Goal: Task Accomplishment & Management: Manage account settings

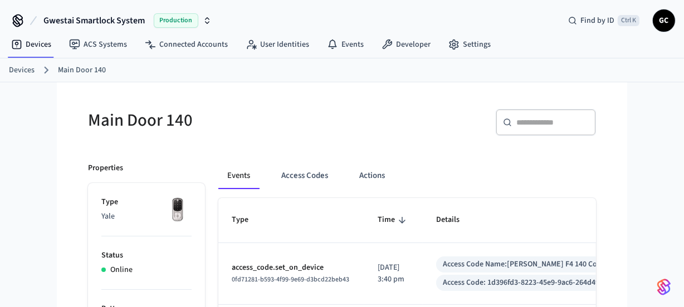
click at [31, 69] on link "Devices" at bounding box center [22, 71] width 26 height 12
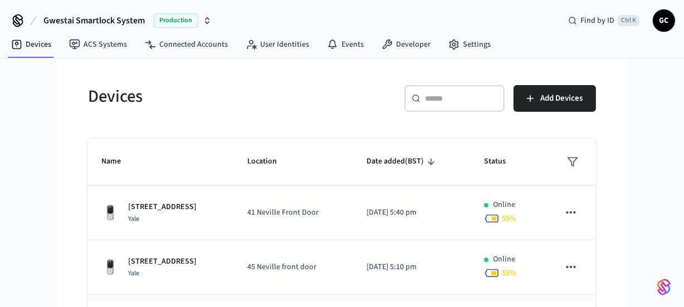
click at [450, 102] on input "text" at bounding box center [461, 98] width 72 height 11
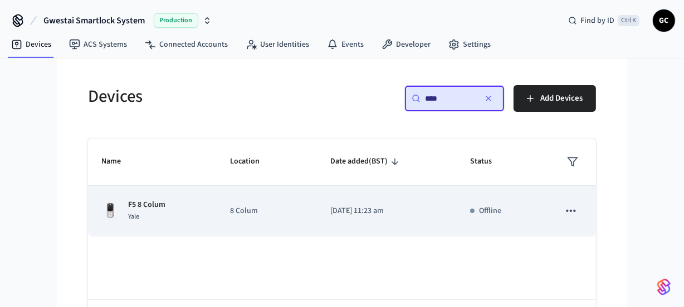
type input "****"
click at [157, 201] on p "F5 8 Colum" at bounding box center [146, 205] width 37 height 12
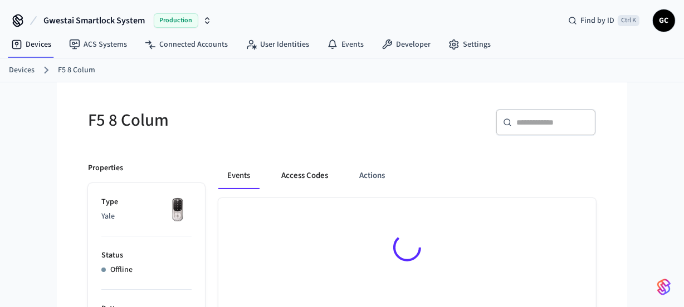
click at [316, 177] on button "Access Codes" at bounding box center [304, 176] width 65 height 27
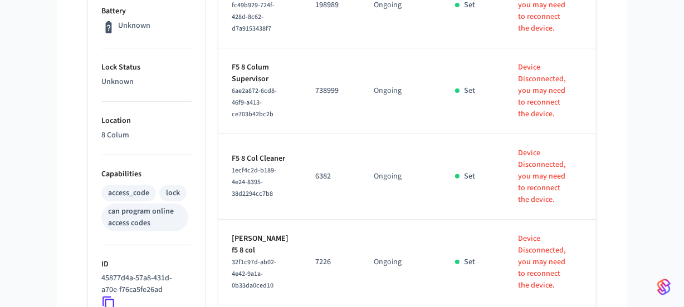
scroll to position [349, 0]
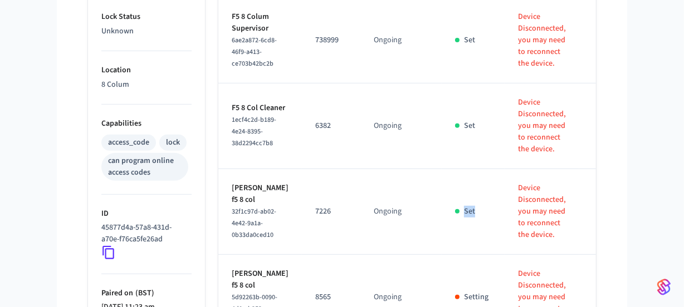
drag, startPoint x: 441, startPoint y: 220, endPoint x: 385, endPoint y: 319, distance: 113.7
click at [385, 307] on html "Gwestai Smartlock System Production Find by ID Ctrl K GC Devices ACS Systems Co…" at bounding box center [342, 80] width 684 height 859
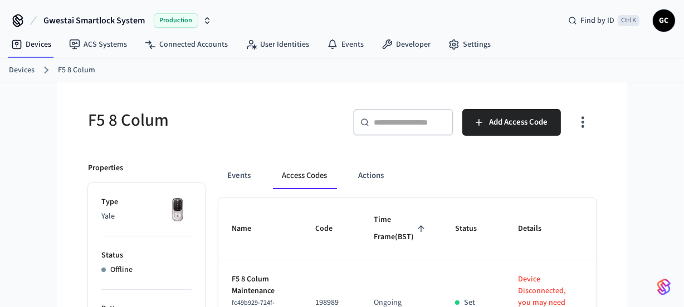
click at [22, 70] on link "Devices" at bounding box center [22, 71] width 26 height 12
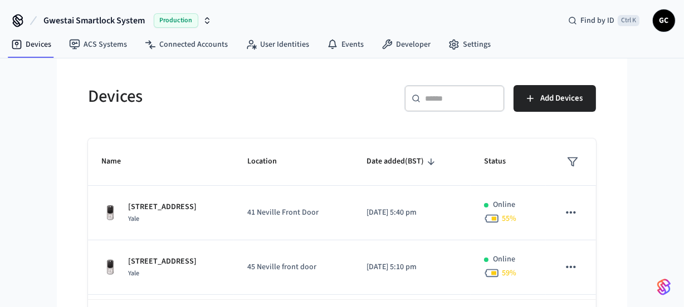
click at [448, 98] on input "text" at bounding box center [461, 98] width 72 height 11
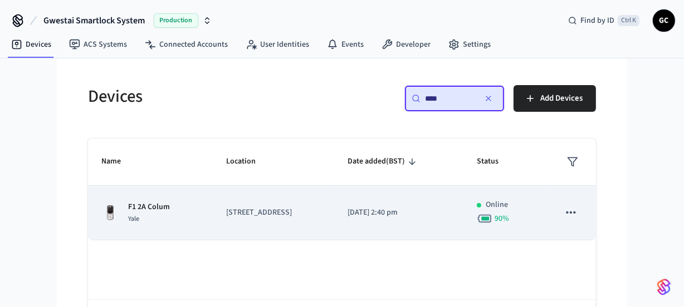
type input "****"
click at [151, 209] on p "F1 2A Colum" at bounding box center [149, 208] width 42 height 12
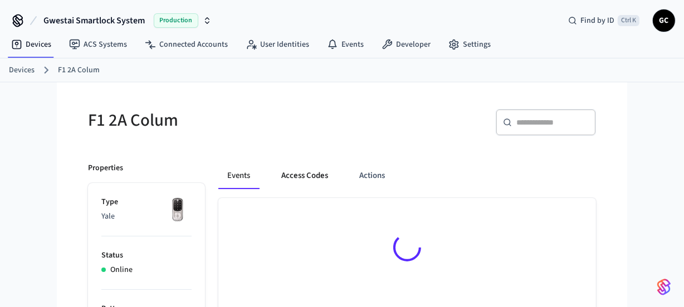
click at [312, 180] on button "Access Codes" at bounding box center [304, 176] width 65 height 27
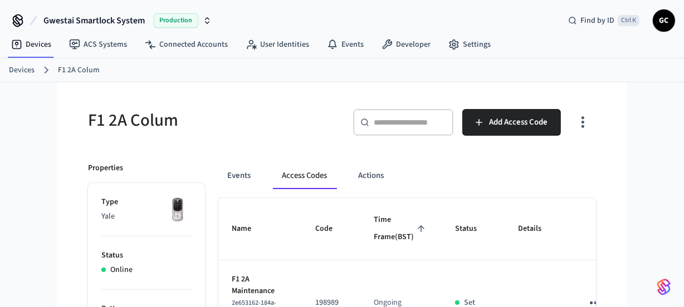
click at [23, 72] on link "Devices" at bounding box center [22, 71] width 26 height 12
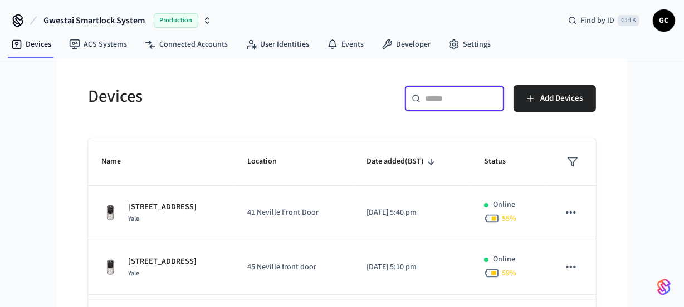
click at [473, 102] on input "text" at bounding box center [461, 98] width 72 height 11
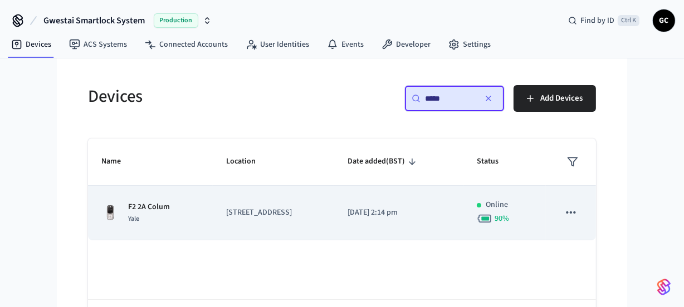
type input "*****"
click at [207, 213] on td "F2 2A Colum Yale" at bounding box center [150, 213] width 125 height 55
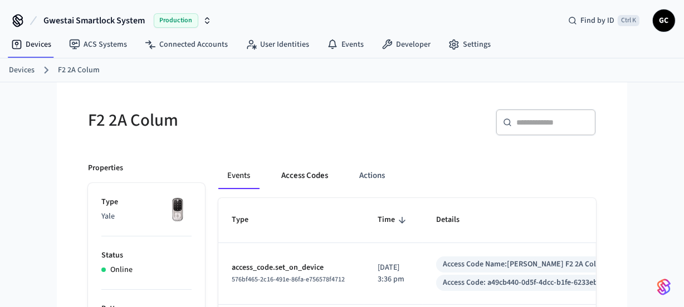
click at [312, 179] on button "Access Codes" at bounding box center [304, 176] width 65 height 27
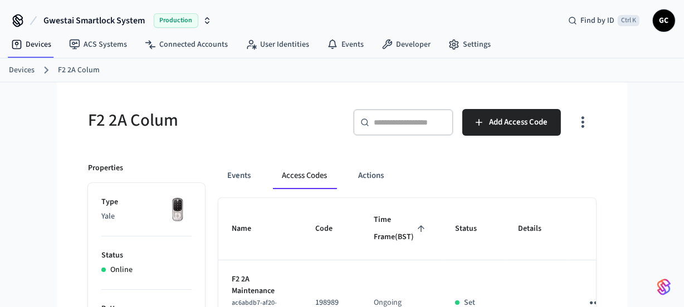
click at [21, 67] on link "Devices" at bounding box center [22, 71] width 26 height 12
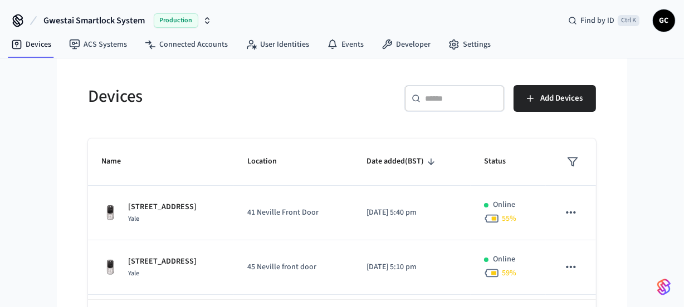
click at [443, 102] on input "text" at bounding box center [461, 98] width 72 height 11
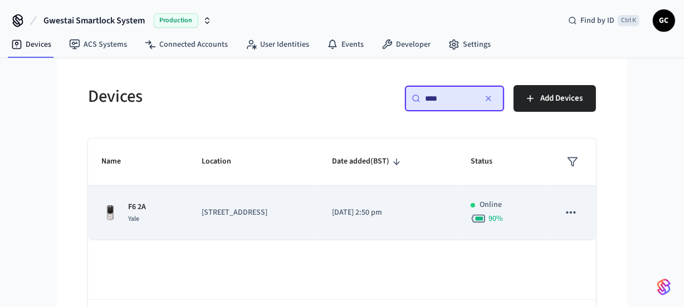
type input "****"
click at [255, 210] on p "2A Colum Road" at bounding box center [254, 213] width 104 height 12
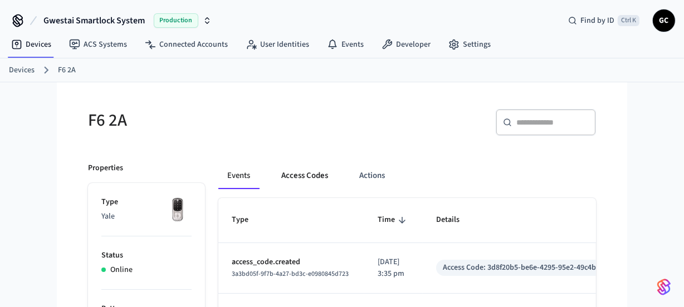
click at [312, 171] on button "Access Codes" at bounding box center [304, 176] width 65 height 27
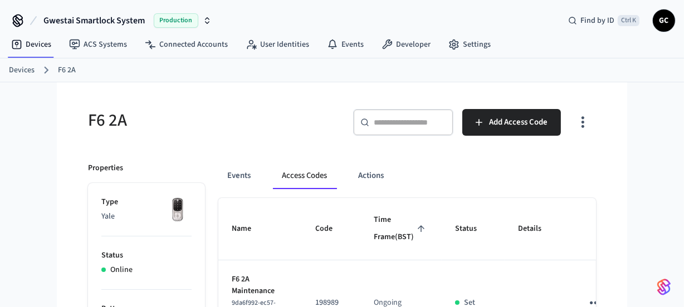
click at [21, 66] on link "Devices" at bounding box center [22, 71] width 26 height 12
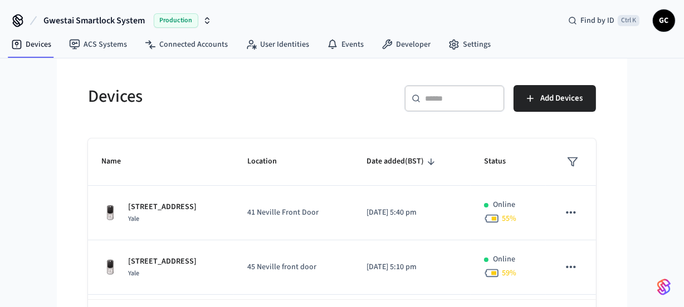
click at [438, 99] on input "text" at bounding box center [461, 98] width 72 height 11
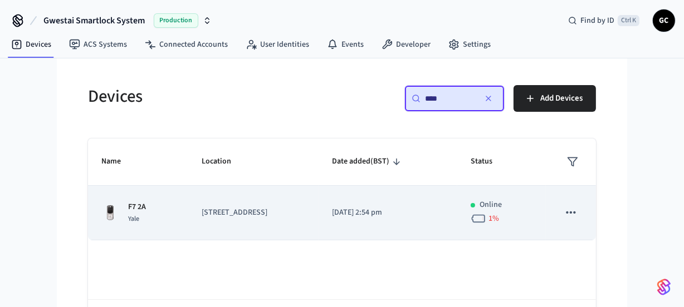
type input "****"
drag, startPoint x: 139, startPoint y: 200, endPoint x: 156, endPoint y: 201, distance: 17.3
click at [139, 200] on td "F7 2A Yale" at bounding box center [138, 213] width 100 height 55
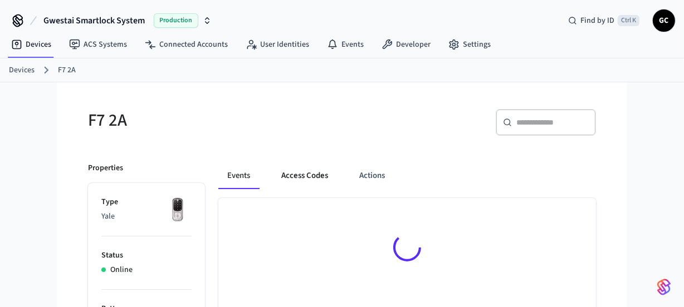
click at [302, 176] on button "Access Codes" at bounding box center [304, 176] width 65 height 27
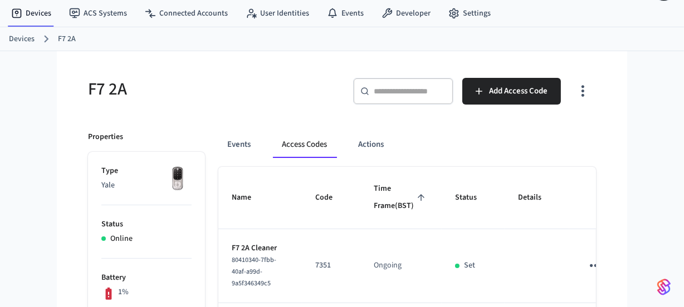
scroll to position [31, 0]
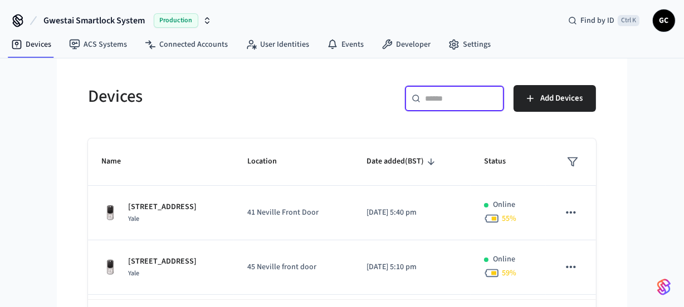
click at [441, 100] on input "text" at bounding box center [461, 98] width 72 height 11
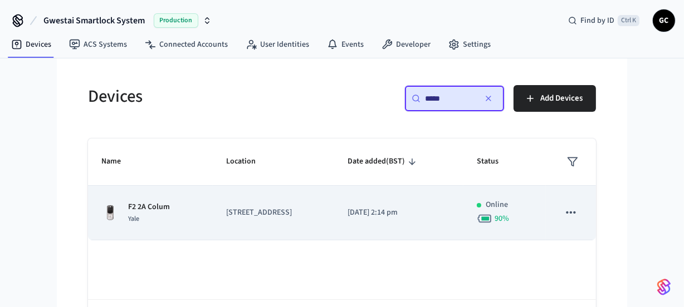
type input "*****"
click at [133, 209] on p "F2 2A Colum" at bounding box center [149, 208] width 42 height 12
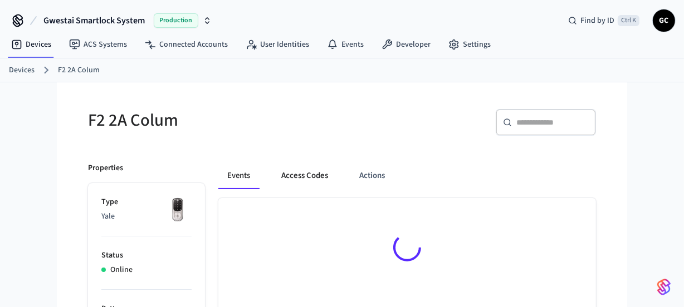
click at [307, 175] on button "Access Codes" at bounding box center [304, 176] width 65 height 27
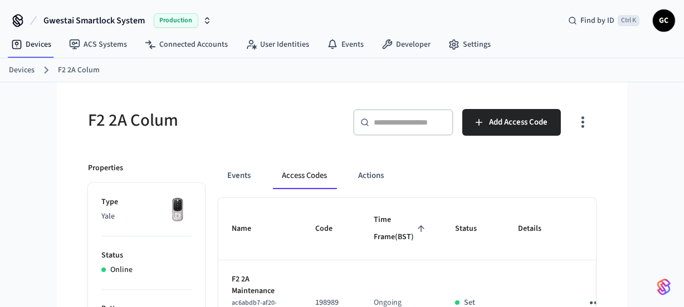
click at [21, 65] on link "Devices" at bounding box center [22, 71] width 26 height 12
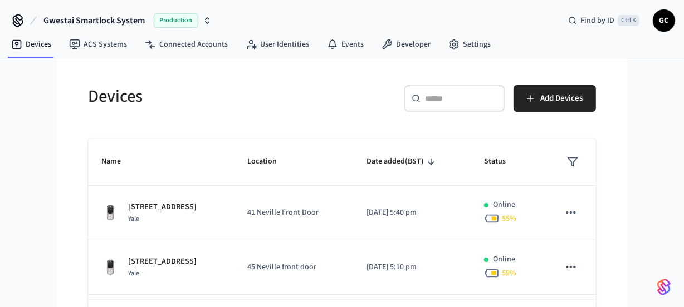
click at [434, 100] on input "text" at bounding box center [461, 98] width 72 height 11
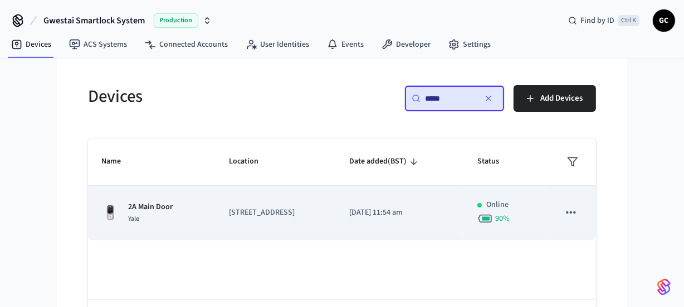
type input "*****"
click at [156, 199] on td "2A Main Door Yale" at bounding box center [152, 213] width 128 height 55
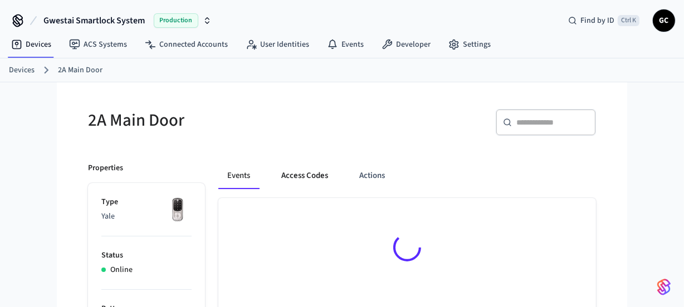
click at [297, 168] on button "Access Codes" at bounding box center [304, 176] width 65 height 27
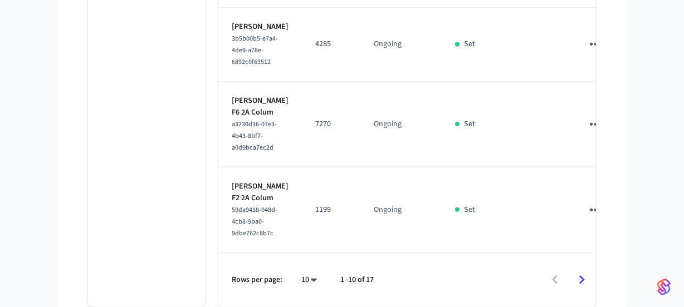
scroll to position [1064, 0]
